Goal: Task Accomplishment & Management: Use online tool/utility

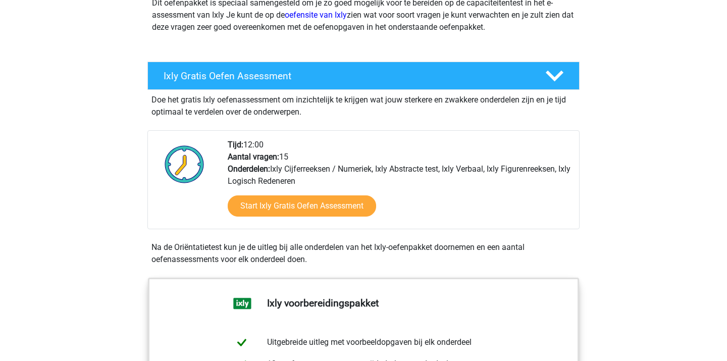
scroll to position [143, 0]
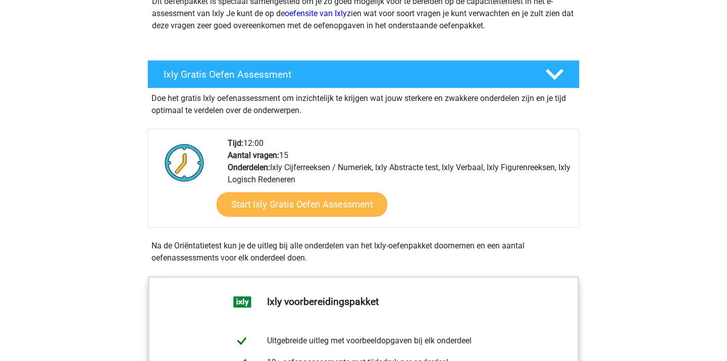
click at [328, 207] on link "Start Ixly Gratis Oefen Assessment" at bounding box center [301, 204] width 171 height 24
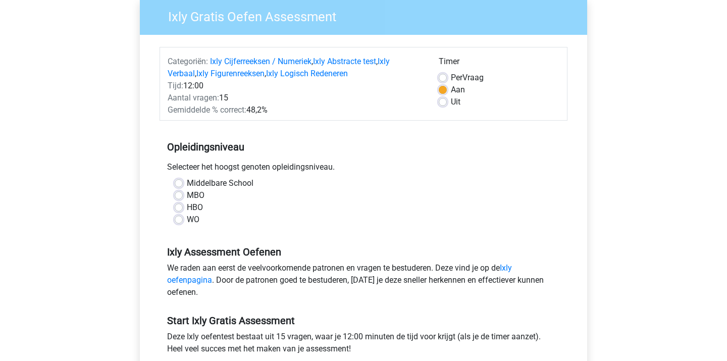
scroll to position [86, 0]
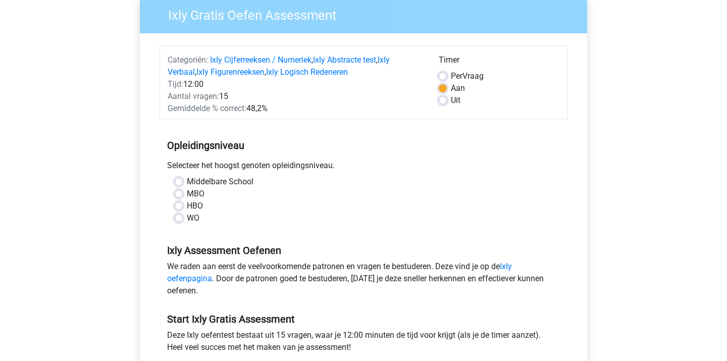
click at [451, 102] on label "Uit" at bounding box center [456, 100] width 10 height 12
click at [440, 102] on input "Uit" at bounding box center [442, 99] width 8 height 10
radio input "true"
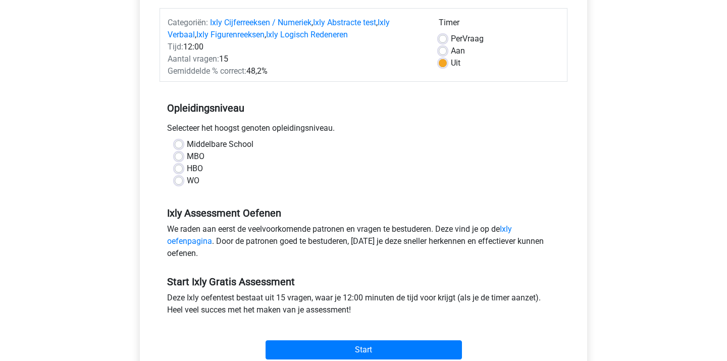
scroll to position [140, 0]
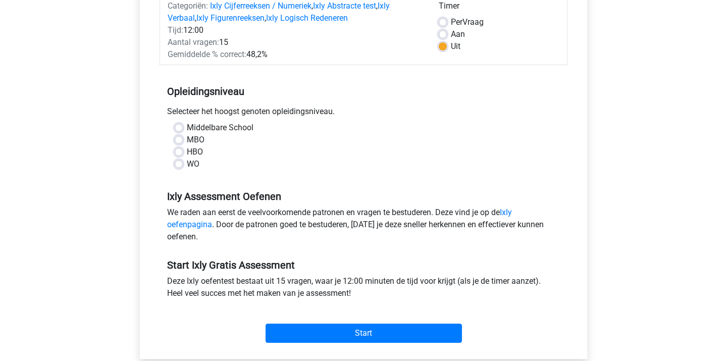
click at [178, 170] on div "WO" at bounding box center [363, 164] width 377 height 12
click at [187, 161] on label "WO" at bounding box center [193, 164] width 13 height 12
click at [180, 161] on input "WO" at bounding box center [179, 163] width 8 height 10
radio input "true"
click at [451, 26] on label "Per Vraag" at bounding box center [467, 22] width 33 height 12
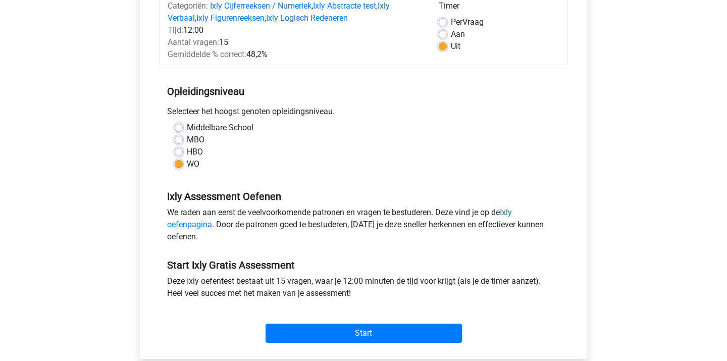
click at [442, 26] on input "Per Vraag" at bounding box center [442, 21] width 8 height 10
radio input "true"
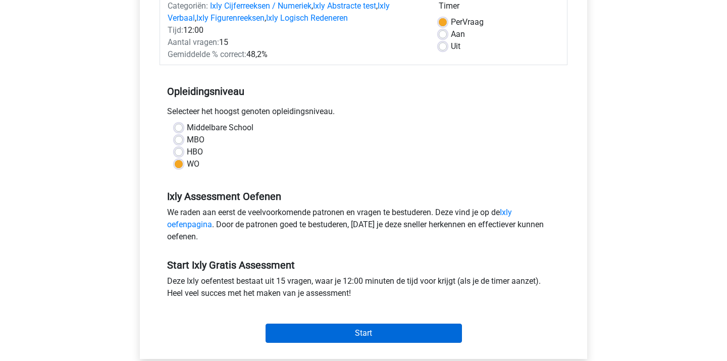
click at [339, 326] on input "Start" at bounding box center [363, 332] width 196 height 19
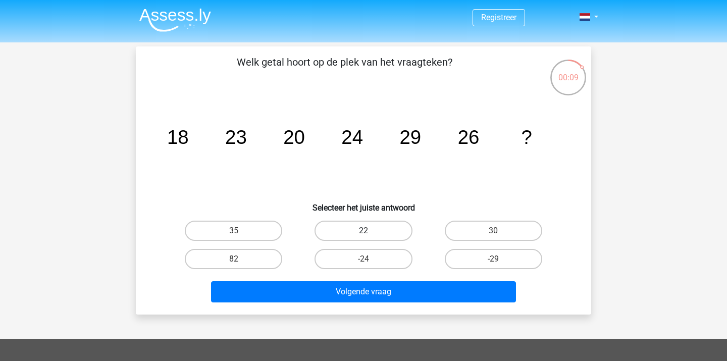
click at [393, 233] on label "22" at bounding box center [362, 230] width 97 height 20
click at [370, 233] on input "22" at bounding box center [366, 234] width 7 height 7
radio input "true"
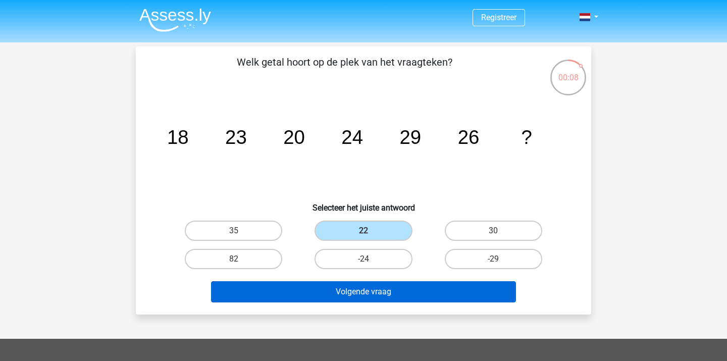
click at [382, 285] on button "Volgende vraag" at bounding box center [363, 291] width 305 height 21
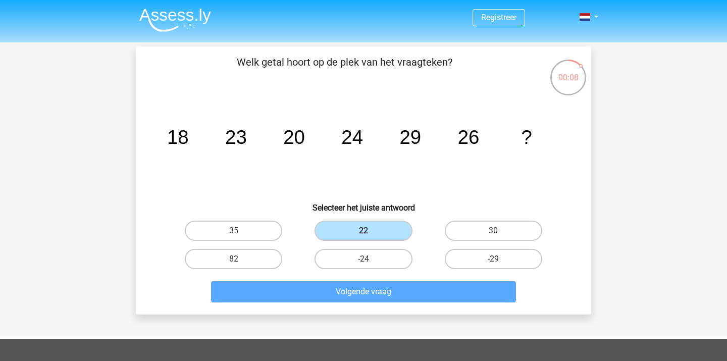
scroll to position [46, 0]
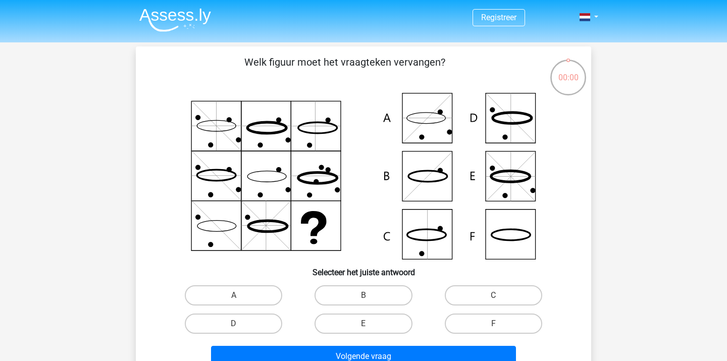
scroll to position [46, 0]
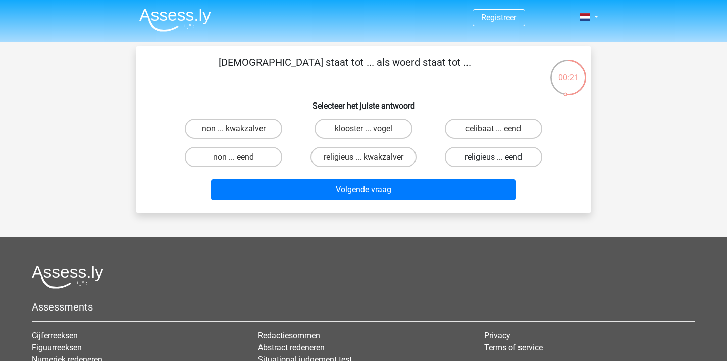
click at [471, 159] on label "religieus ... eend" at bounding box center [493, 157] width 97 height 20
click at [493, 159] on input "religieus ... eend" at bounding box center [496, 160] width 7 height 7
radio input "true"
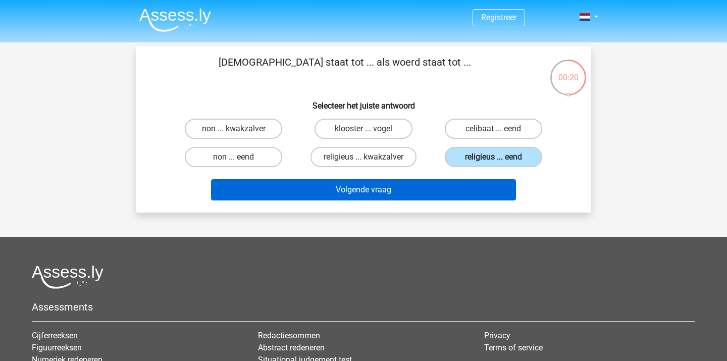
click at [429, 192] on button "Volgende vraag" at bounding box center [363, 189] width 305 height 21
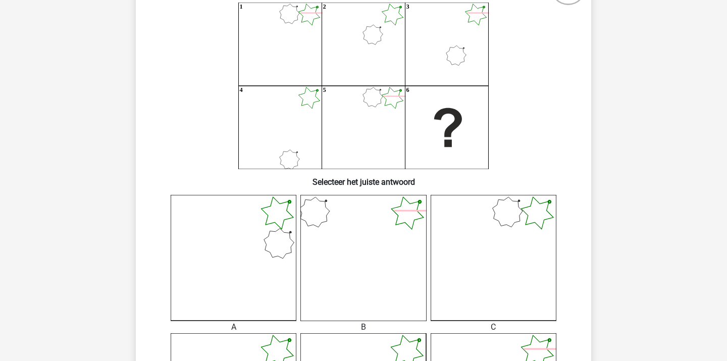
scroll to position [95, 0]
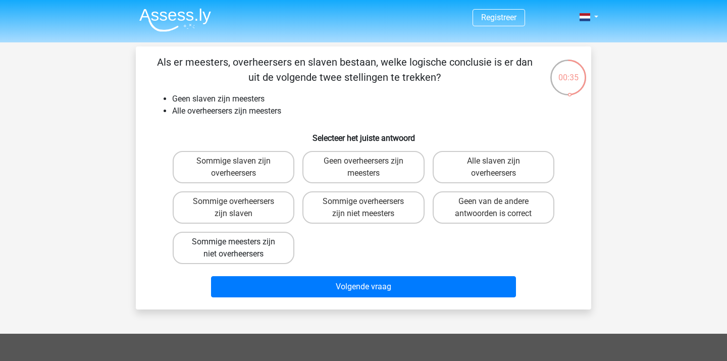
click at [270, 246] on label "Sommige meesters zijn niet overheersers" at bounding box center [234, 248] width 122 height 32
click at [240, 246] on input "Sommige meesters zijn niet overheersers" at bounding box center [237, 245] width 7 height 7
radio input "true"
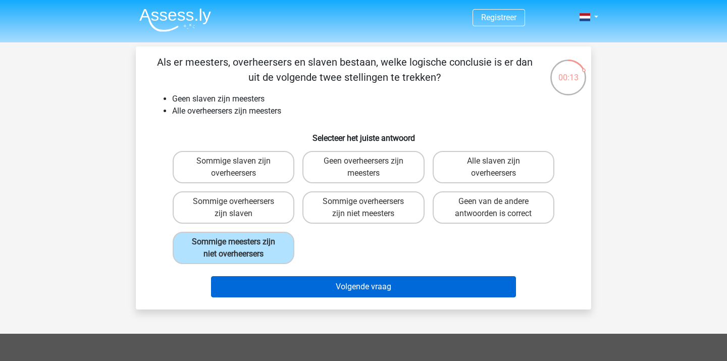
click at [312, 286] on button "Volgende vraag" at bounding box center [363, 286] width 305 height 21
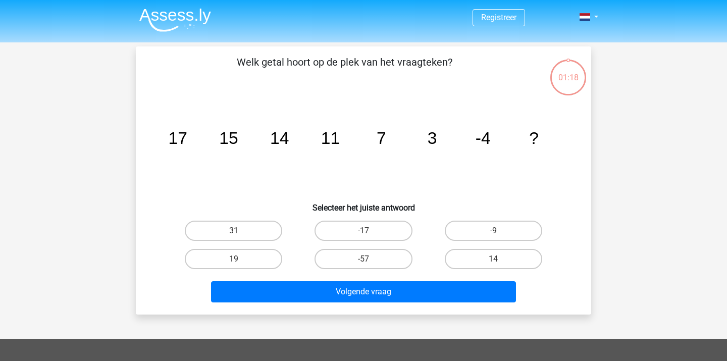
scroll to position [46, 0]
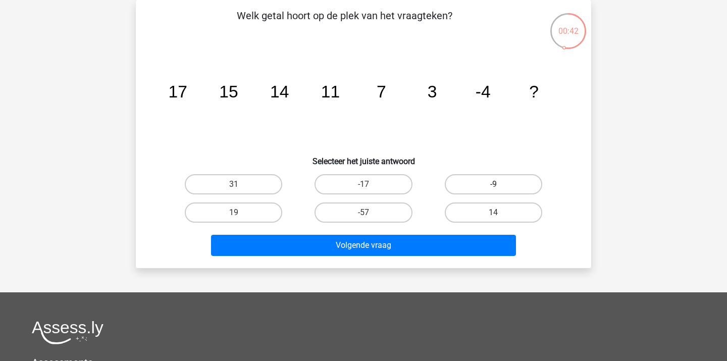
click at [474, 183] on label "-9" at bounding box center [493, 184] width 97 height 20
click at [493, 184] on input "-9" at bounding box center [496, 187] width 7 height 7
radio input "true"
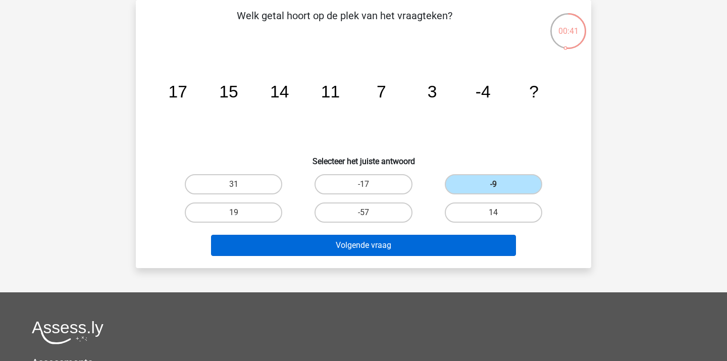
click at [398, 241] on button "Volgende vraag" at bounding box center [363, 245] width 305 height 21
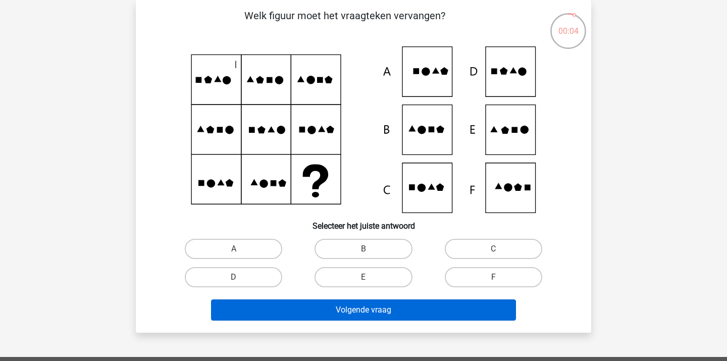
click at [381, 308] on button "Volgende vraag" at bounding box center [363, 309] width 305 height 21
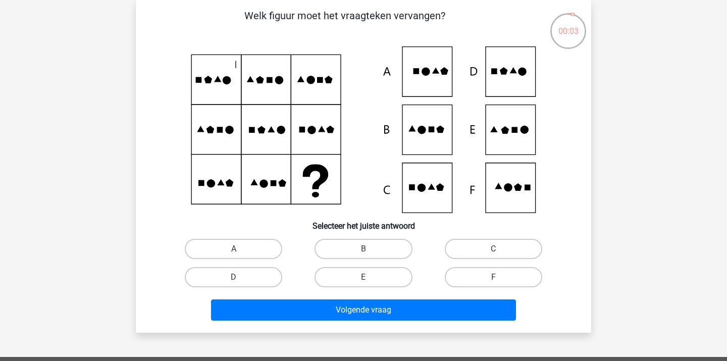
click at [368, 279] on input "E" at bounding box center [366, 280] width 7 height 7
radio input "true"
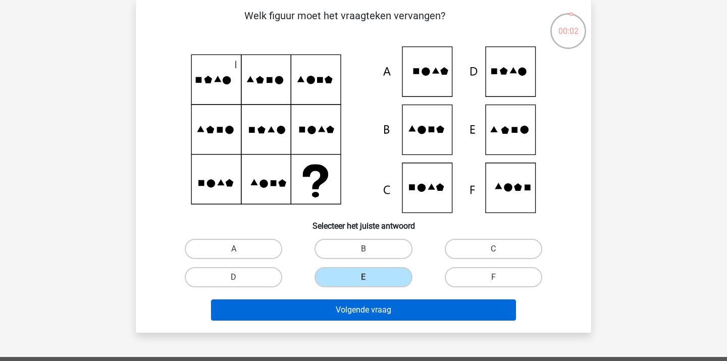
click at [374, 317] on button "Volgende vraag" at bounding box center [363, 309] width 305 height 21
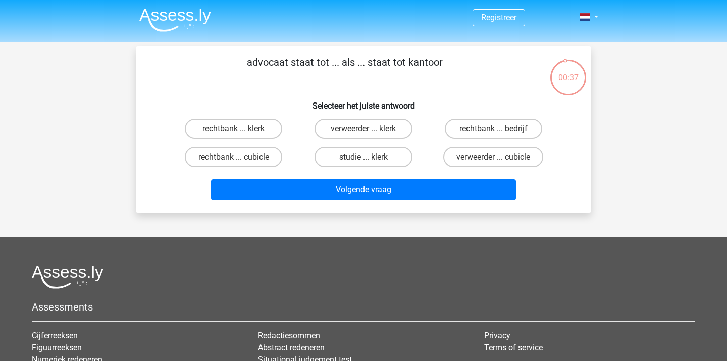
scroll to position [0, 0]
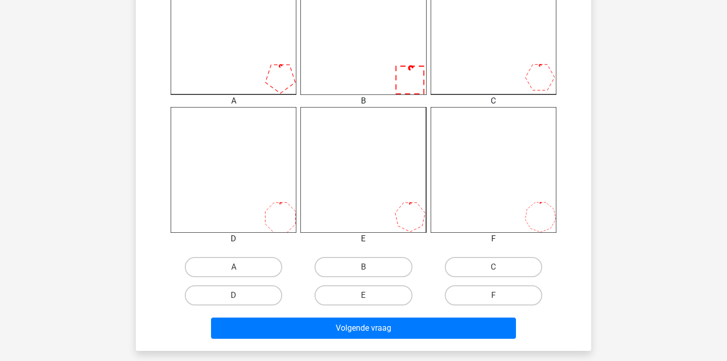
scroll to position [319, 0]
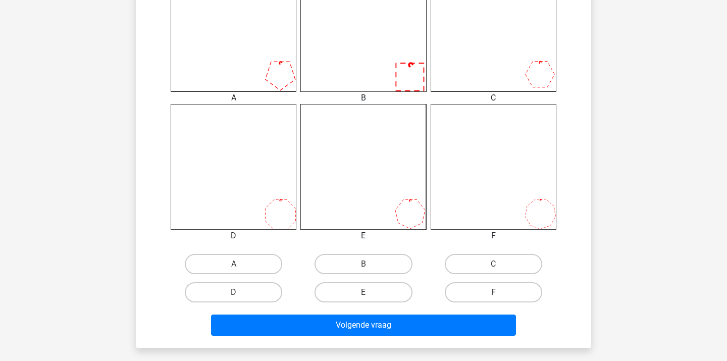
click at [467, 288] on label "F" at bounding box center [493, 292] width 97 height 20
click at [493, 292] on input "F" at bounding box center [496, 295] width 7 height 7
radio input "true"
click at [452, 310] on div "Volgende vraag" at bounding box center [363, 322] width 423 height 33
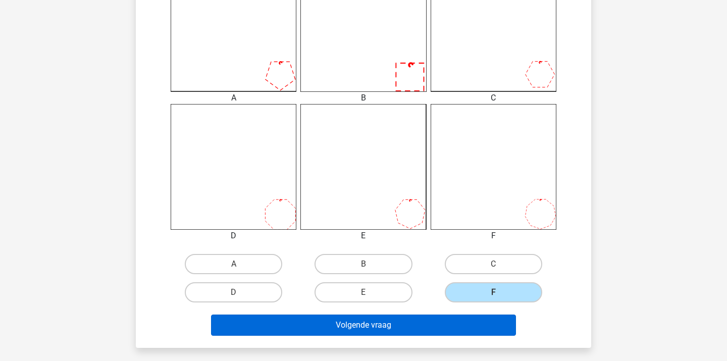
click at [440, 324] on button "Volgende vraag" at bounding box center [363, 324] width 305 height 21
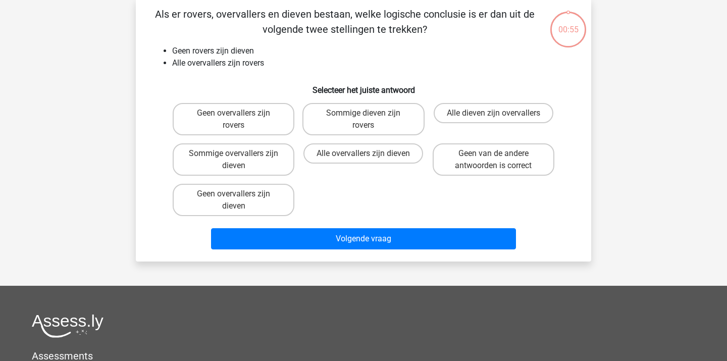
scroll to position [46, 0]
